Goal: Information Seeking & Learning: Stay updated

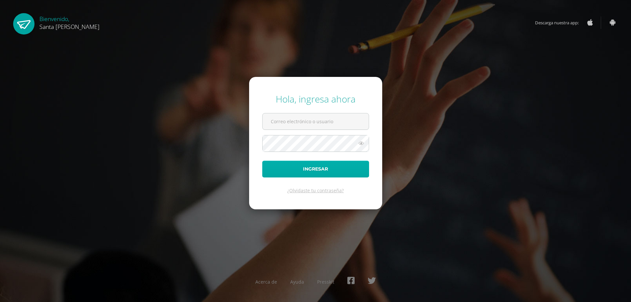
type input "[EMAIL_ADDRESS][DOMAIN_NAME]"
click at [330, 171] on button "Ingresar" at bounding box center [315, 169] width 107 height 17
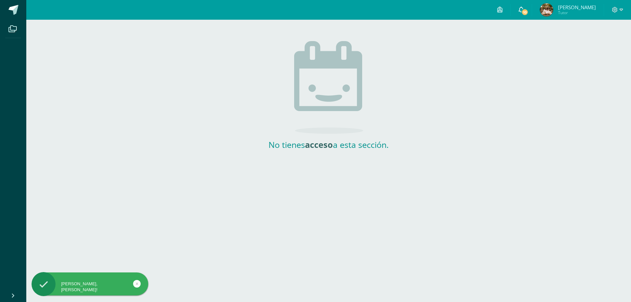
click at [524, 12] on icon at bounding box center [520, 10] width 5 height 6
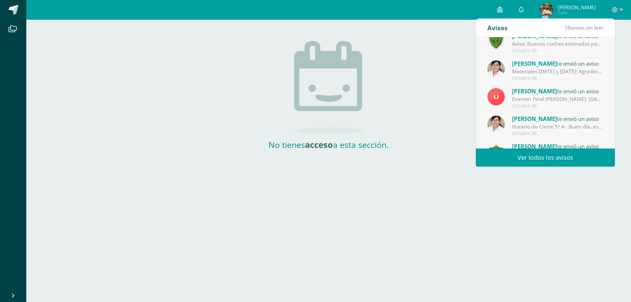
scroll to position [109, 0]
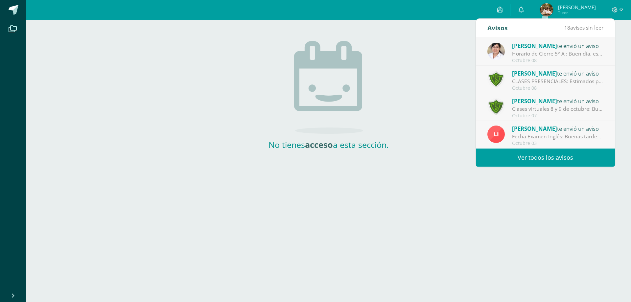
click at [569, 135] on div "Fecha Examen Inglés: Buenas tardes, informo que la fecha del examen final de in…" at bounding box center [557, 137] width 91 height 8
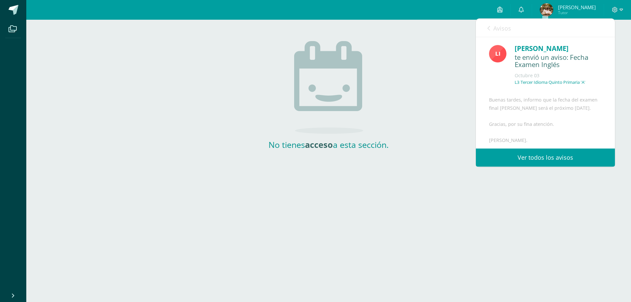
scroll to position [0, 0]
click at [487, 30] on icon at bounding box center [488, 28] width 3 height 5
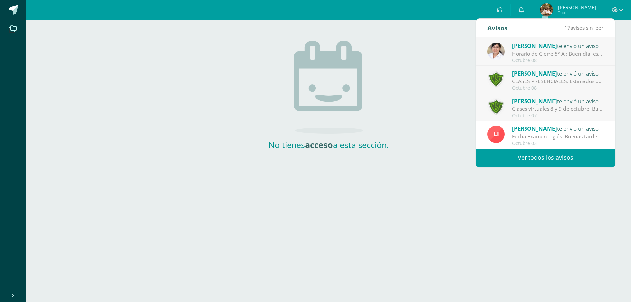
click at [577, 106] on div "Clases virtuales 8 y 9 de octubre: Buenas tardes, estimados padres y madres de …" at bounding box center [557, 109] width 91 height 8
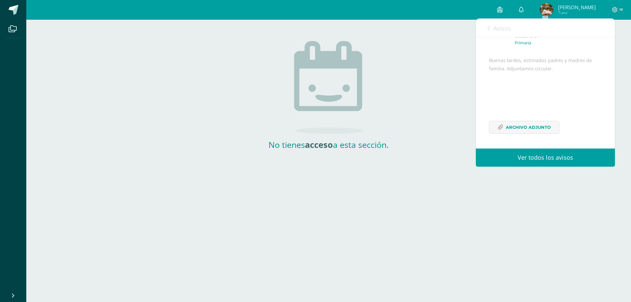
scroll to position [56, 0]
click at [514, 132] on span "Archivo Adjunto" at bounding box center [528, 127] width 45 height 12
click at [488, 29] on icon at bounding box center [488, 28] width 3 height 5
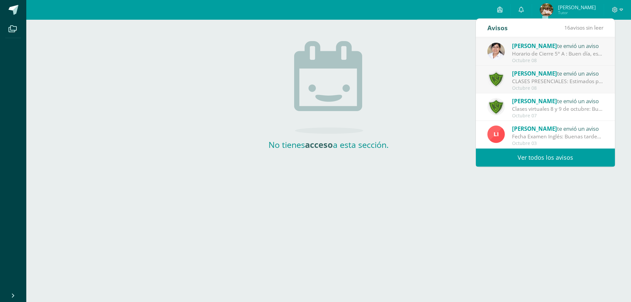
click at [569, 74] on div "Ingrid Ramos te envió un aviso" at bounding box center [557, 73] width 91 height 9
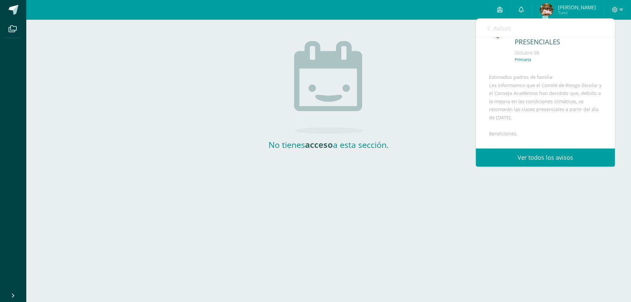
click at [487, 29] on icon at bounding box center [488, 28] width 3 height 5
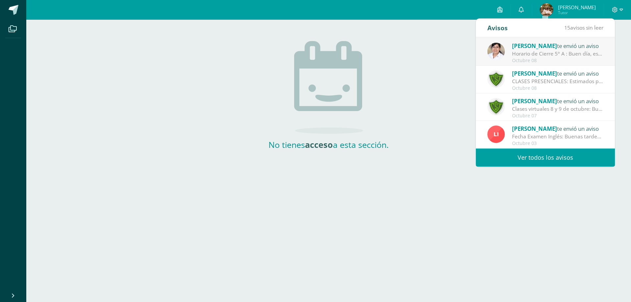
click at [566, 55] on div "Horario de Cierre 5° A : Buen día, estimados padres de familia. Les compartimos…" at bounding box center [557, 54] width 91 height 8
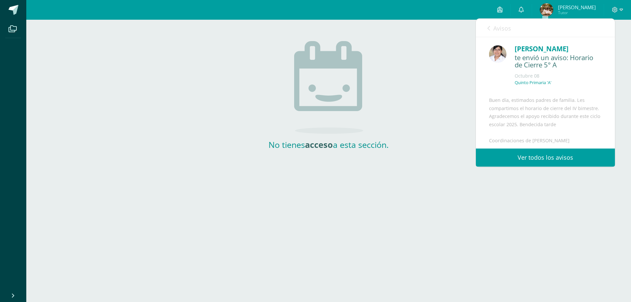
scroll to position [88, 0]
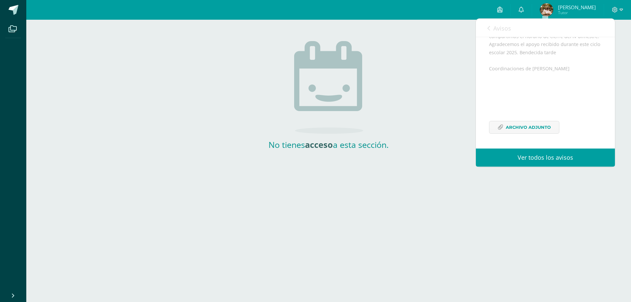
click at [489, 27] on icon at bounding box center [488, 28] width 3 height 5
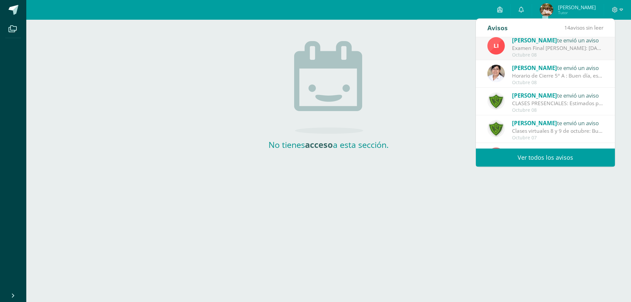
scroll to position [77, 0]
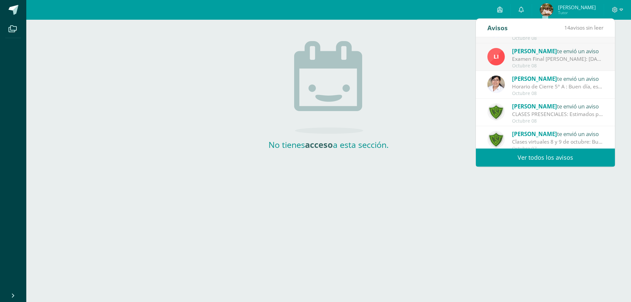
click at [537, 51] on span "Lisday Alva" at bounding box center [534, 51] width 45 height 8
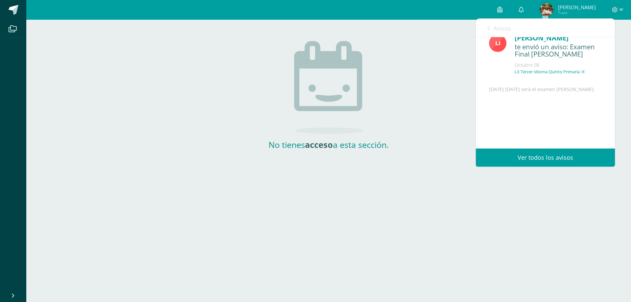
click at [486, 27] on div "Avisos 13 avisos sin leer Avisos" at bounding box center [545, 28] width 139 height 18
click at [490, 31] on link "Avisos" at bounding box center [499, 28] width 24 height 19
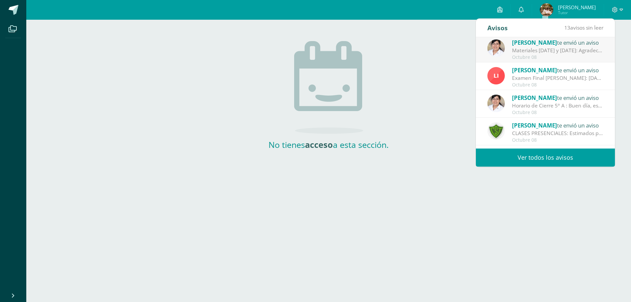
scroll to position [44, 0]
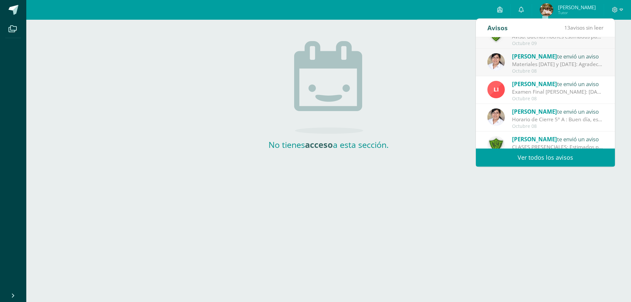
click at [564, 62] on div "Materiales jueves 9 y viernes 10 de octubre: Agradecemos su apoyo. Coordinacion…" at bounding box center [557, 64] width 91 height 8
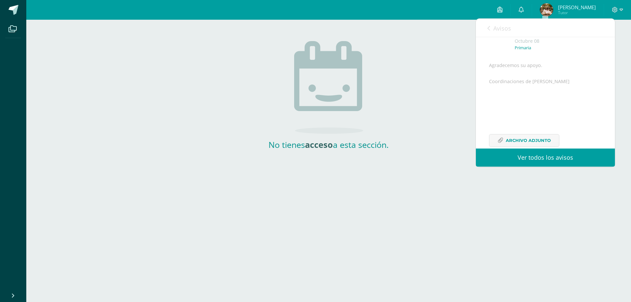
click at [491, 27] on link "Avisos" at bounding box center [499, 28] width 24 height 19
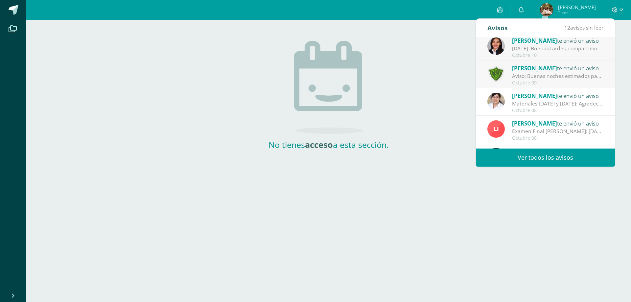
scroll to position [0, 0]
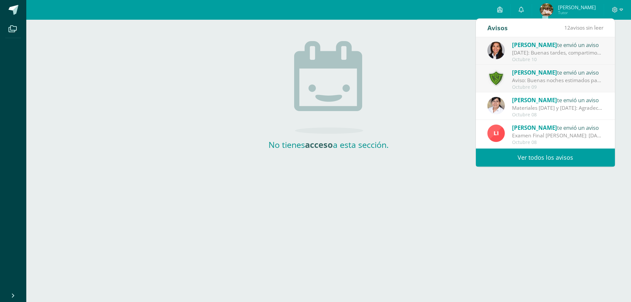
click at [572, 76] on div "Heidy Boch te envió un aviso" at bounding box center [557, 72] width 91 height 9
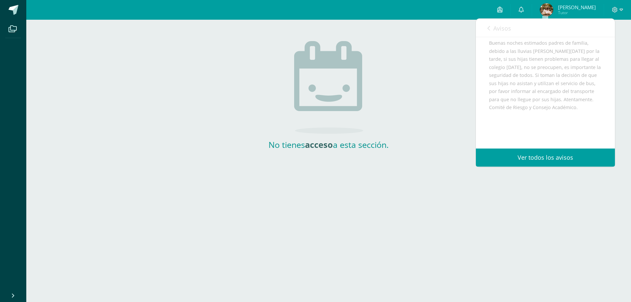
scroll to position [68, 0]
click at [491, 26] on link "Avisos" at bounding box center [499, 28] width 24 height 19
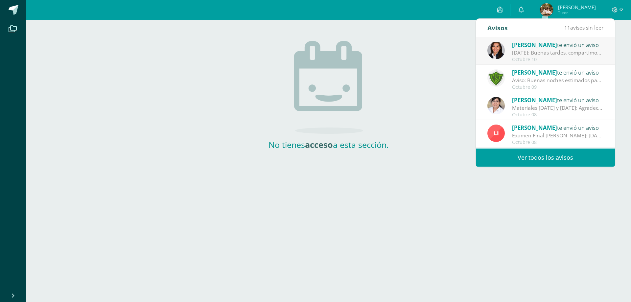
click at [579, 52] on div "Jueves 16 de octubre: Buenas tardes, compartimos información importante del jue…" at bounding box center [557, 53] width 91 height 8
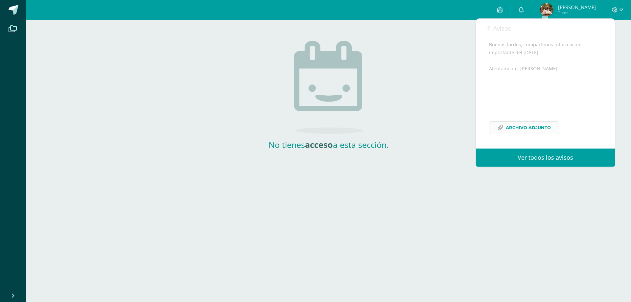
click at [535, 132] on span "Archivo Adjunto" at bounding box center [528, 128] width 45 height 12
